Goal: Information Seeking & Learning: Learn about a topic

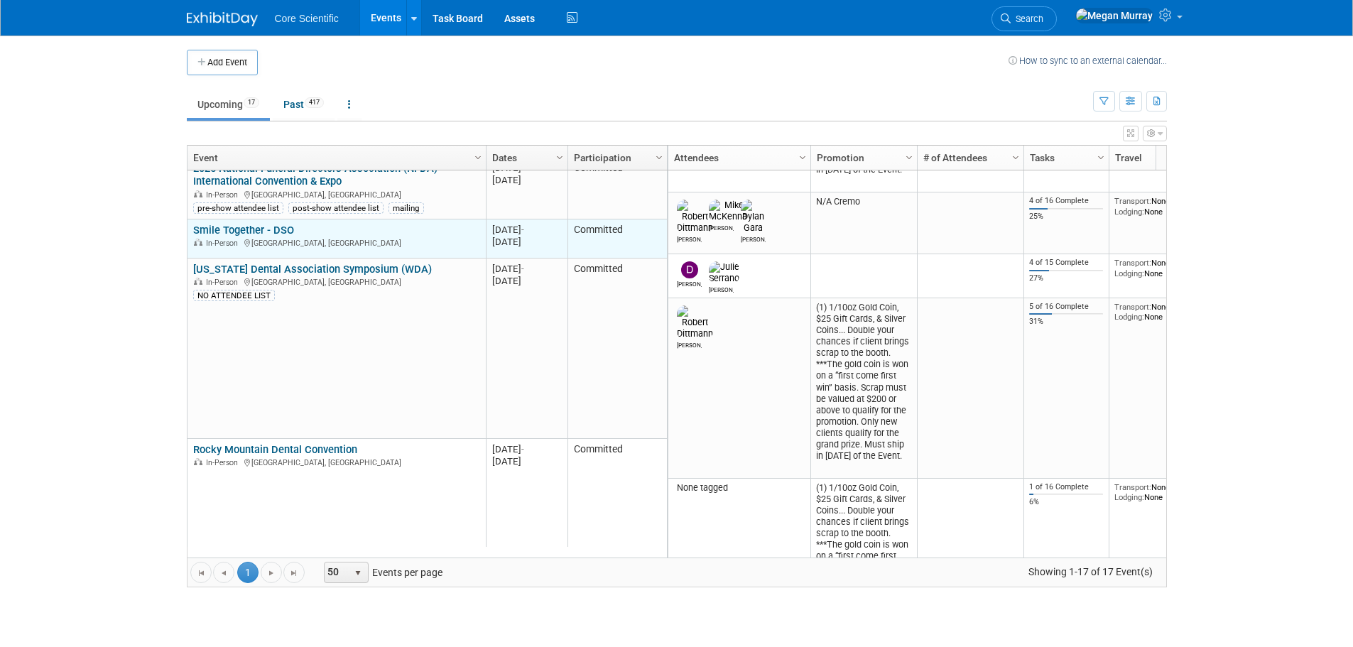
scroll to position [511, 0]
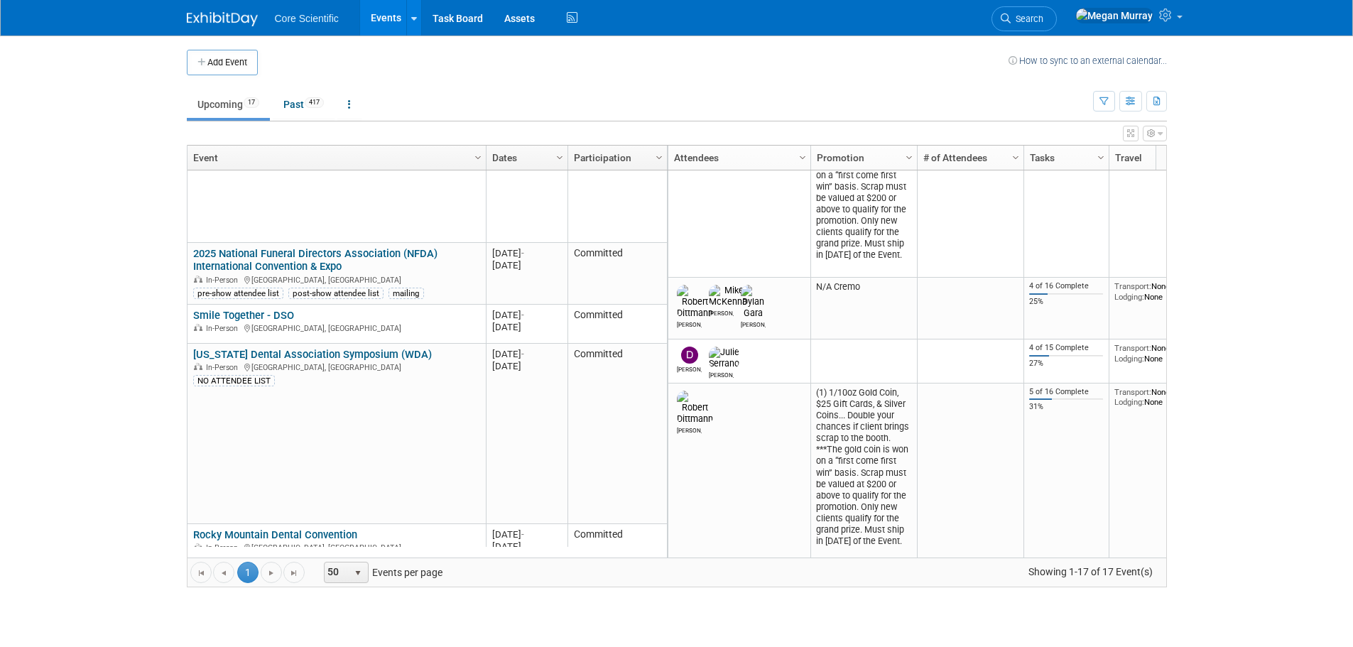
drag, startPoint x: 277, startPoint y: 259, endPoint x: 269, endPoint y: 259, distance: 7.8
click at [276, 259] on link "2025 National Funeral Directors Association (NFDA) International Convention & E…" at bounding box center [315, 260] width 244 height 26
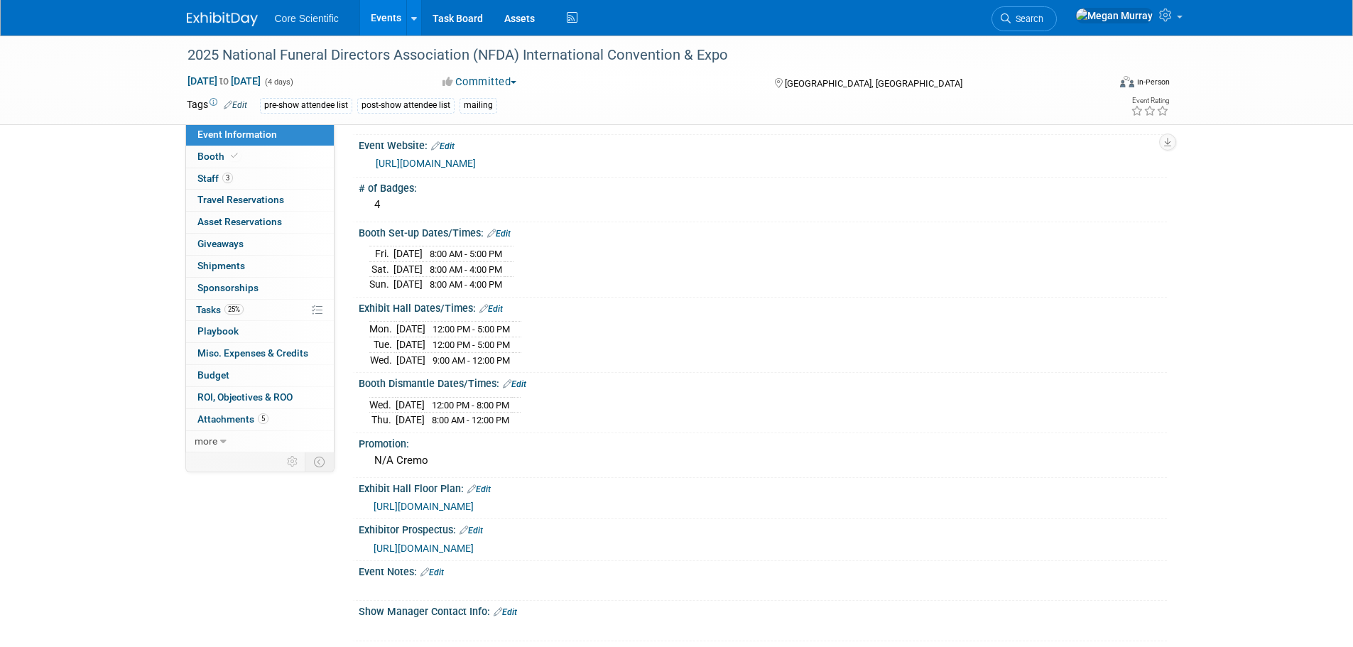
scroll to position [78, 0]
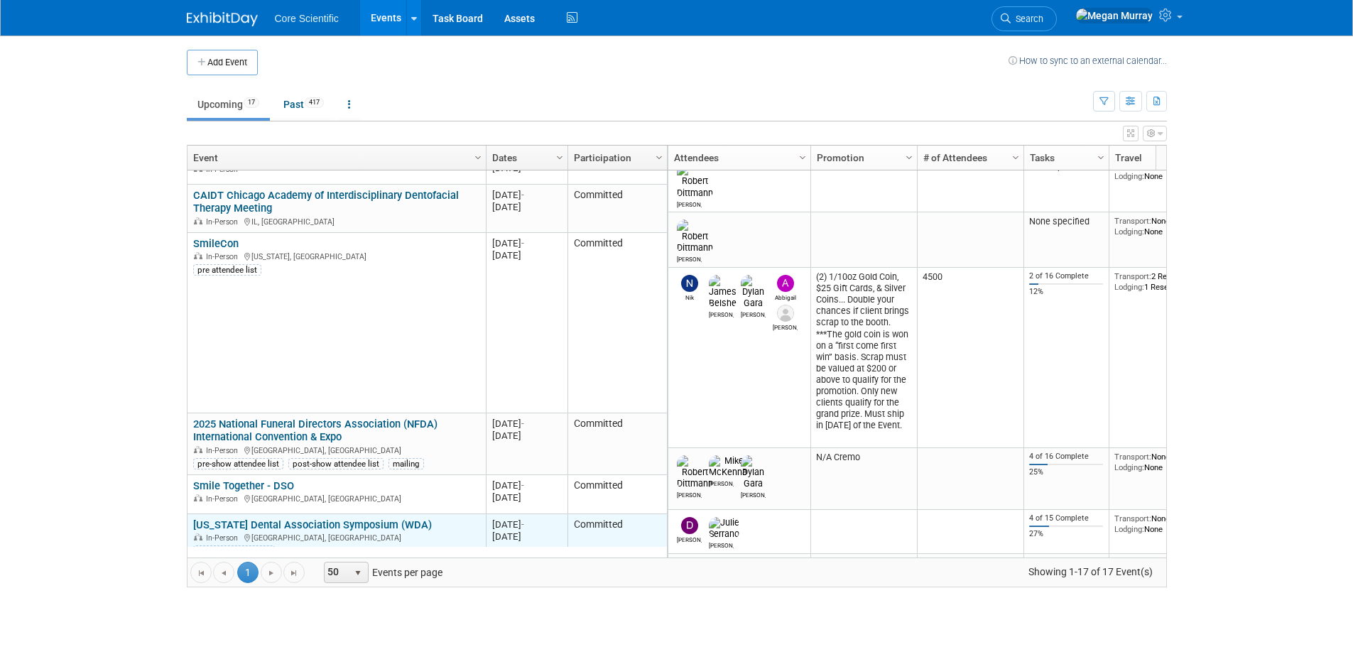
scroll to position [426, 0]
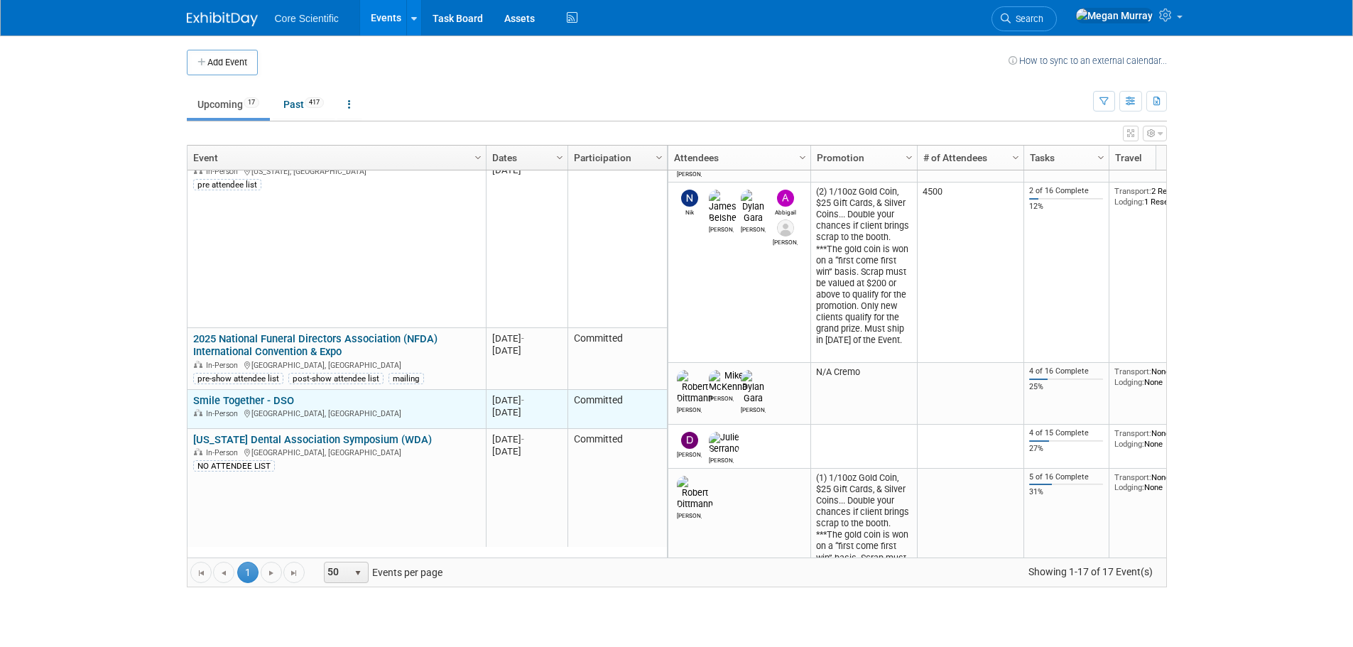
click at [276, 401] on link "Smile Together - DSO" at bounding box center [243, 400] width 101 height 13
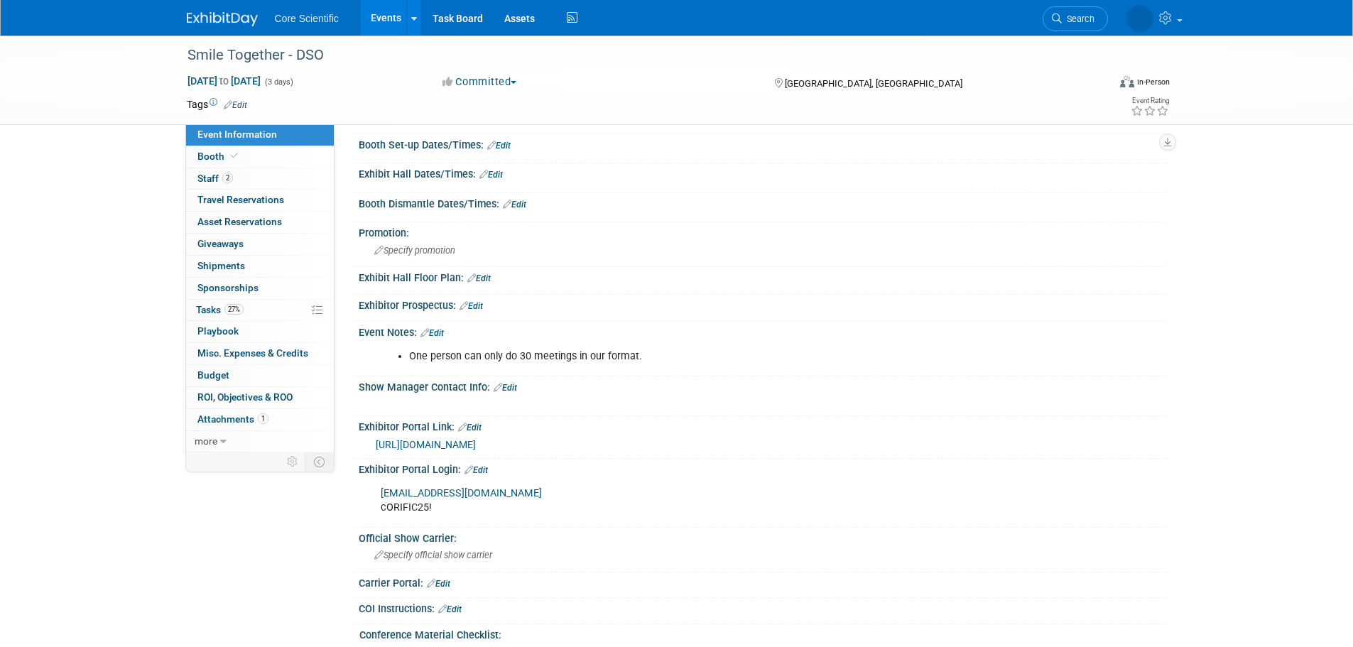
scroll to position [568, 0]
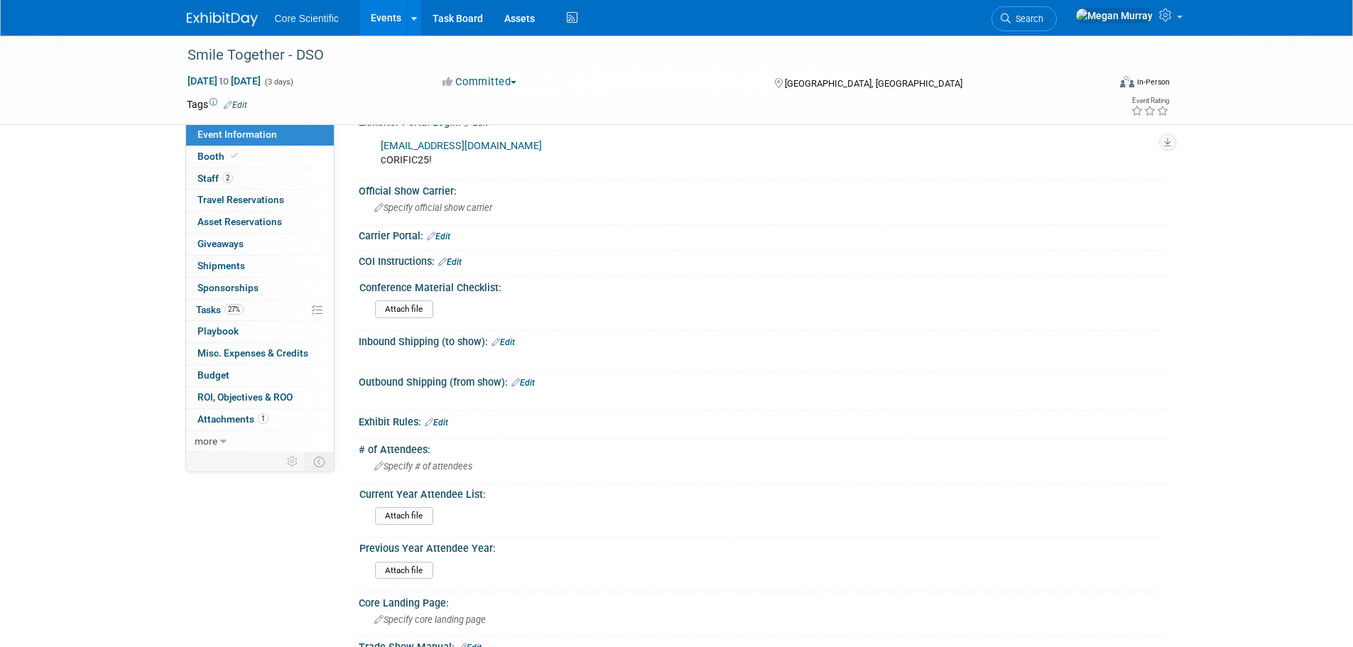
click at [379, 11] on link "Events" at bounding box center [386, 18] width 52 height 36
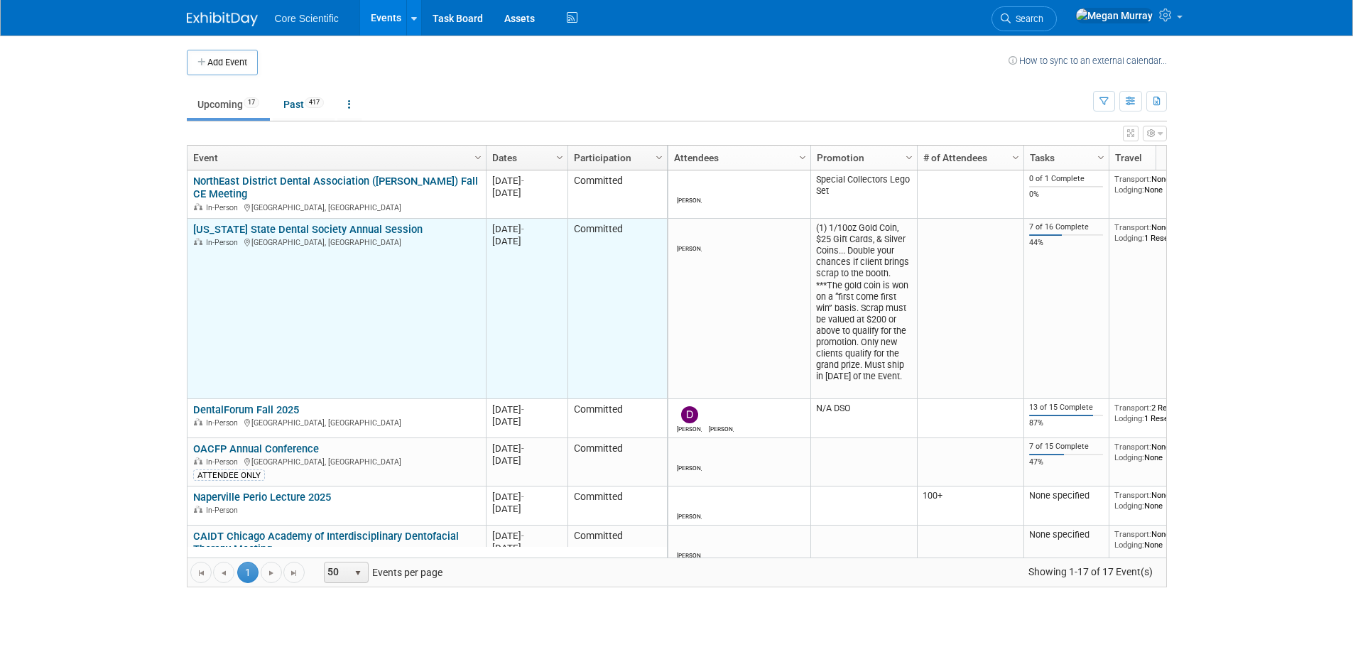
click at [354, 233] on link "[US_STATE] State Dental Society Annual Session" at bounding box center [307, 229] width 229 height 13
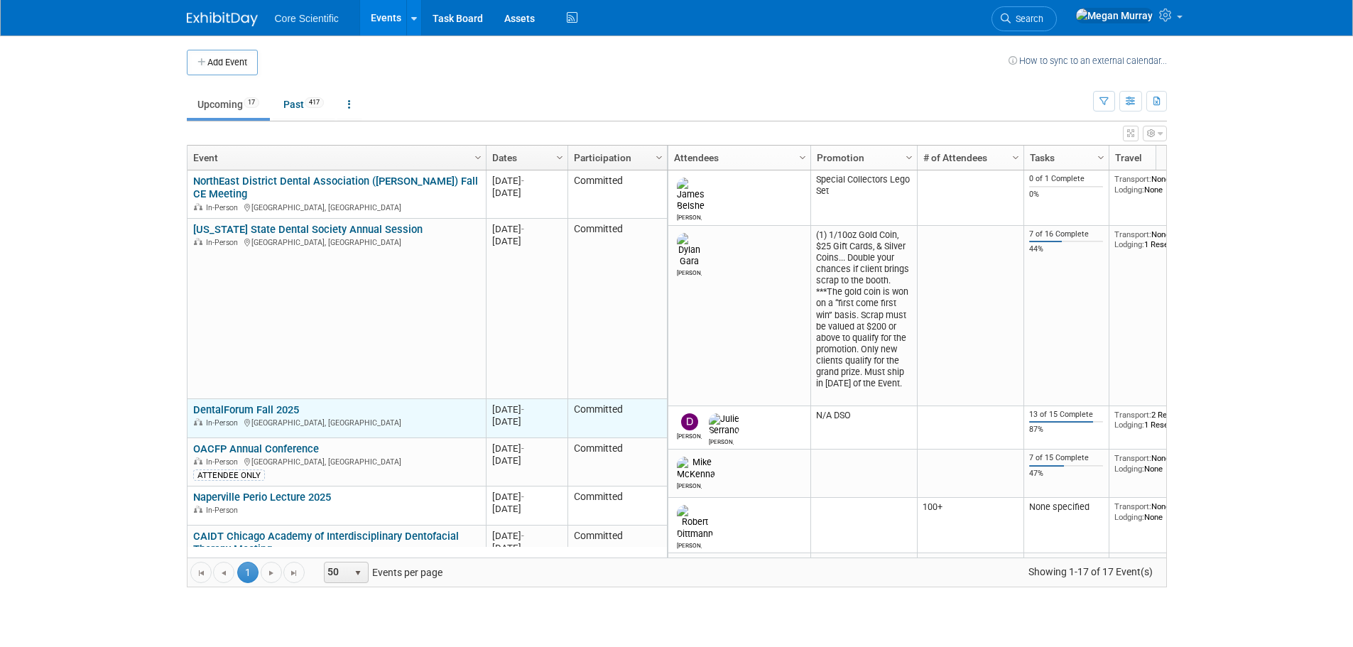
click at [243, 409] on link "DentalForum Fall 2025" at bounding box center [246, 409] width 106 height 13
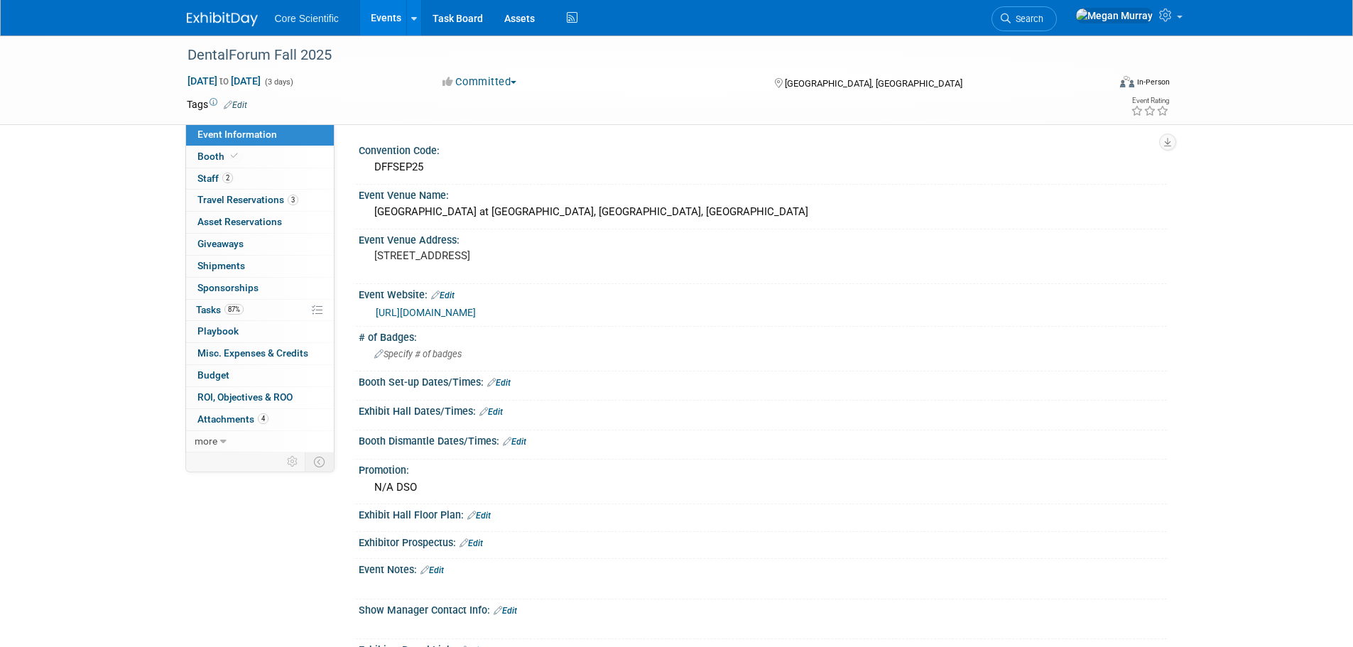
click at [372, 12] on link "Events" at bounding box center [386, 18] width 52 height 36
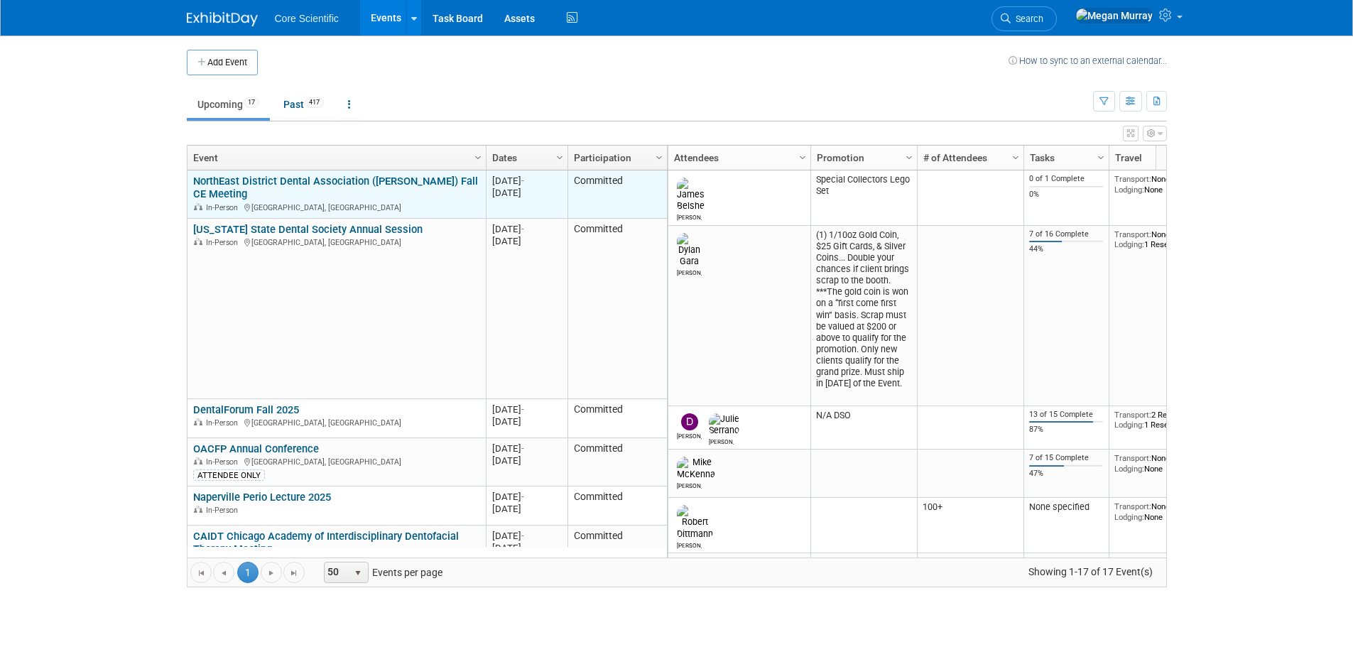
click at [210, 177] on link "NorthEast District Dental Association ([PERSON_NAME]) Fall CE Meeting" at bounding box center [335, 188] width 285 height 26
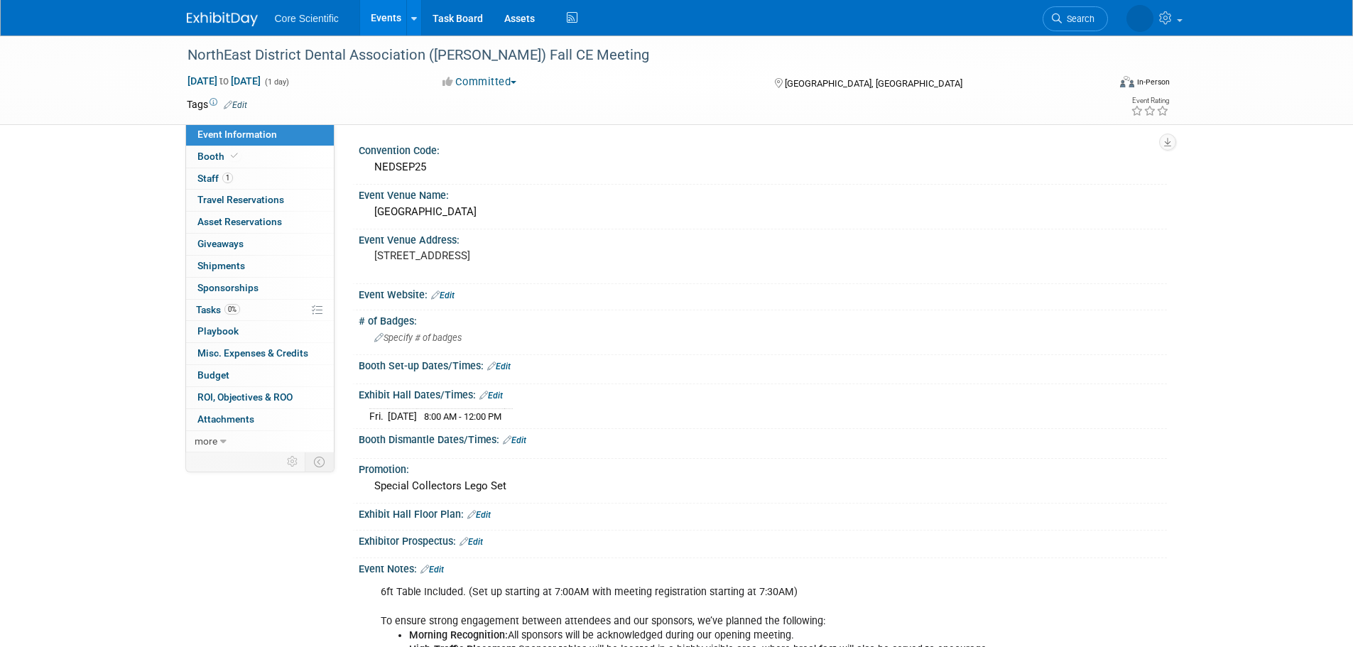
click at [377, 7] on link "Events" at bounding box center [386, 18] width 52 height 36
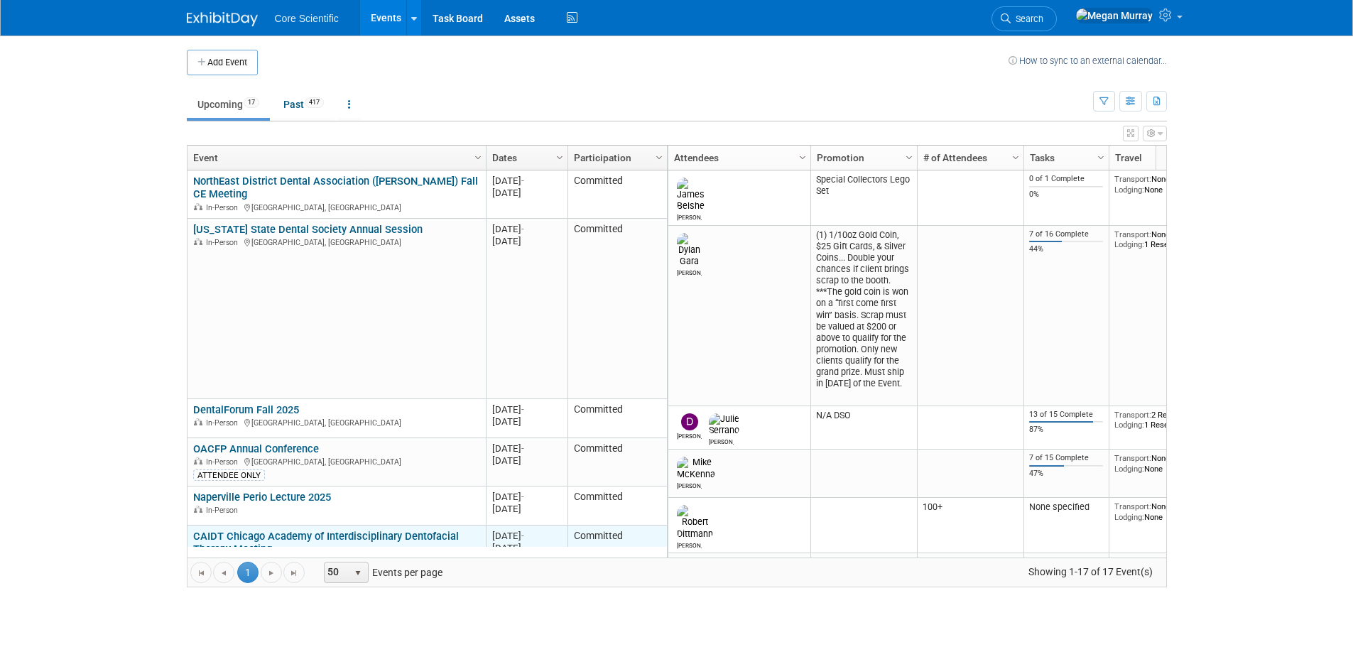
scroll to position [85, 0]
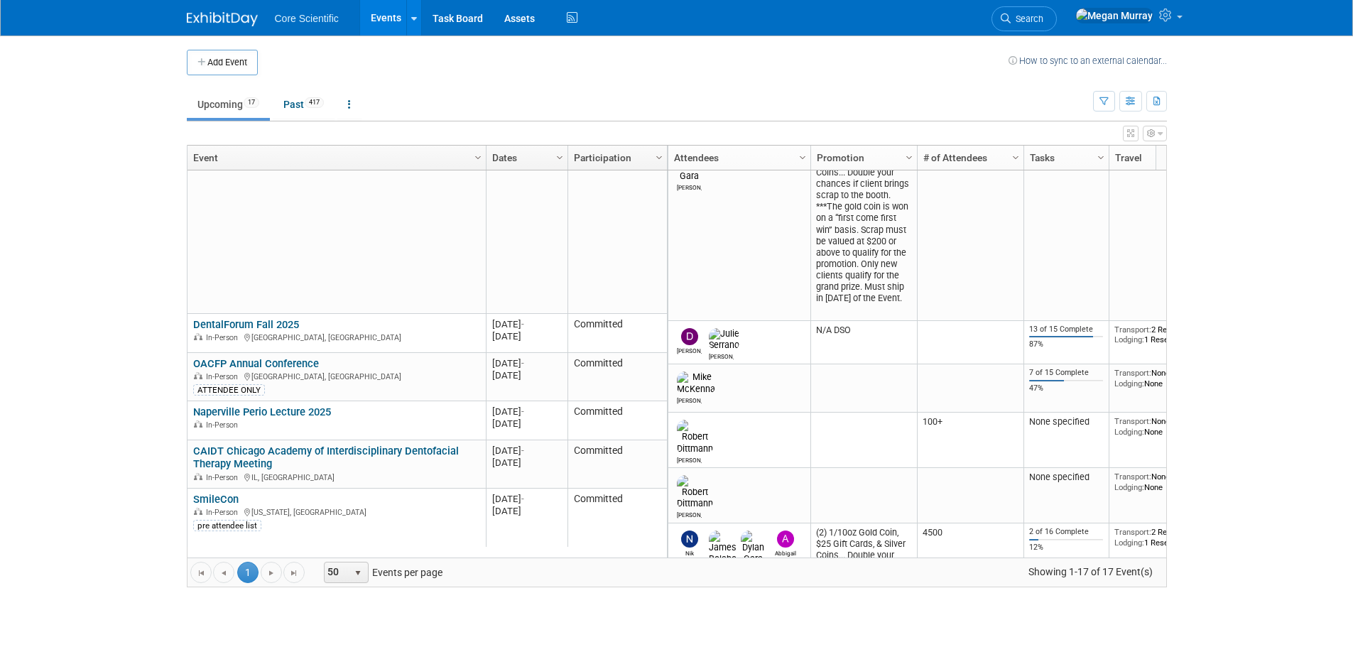
click at [216, 498] on link "SmileCon" at bounding box center [215, 499] width 45 height 13
